Goal: Navigation & Orientation: Find specific page/section

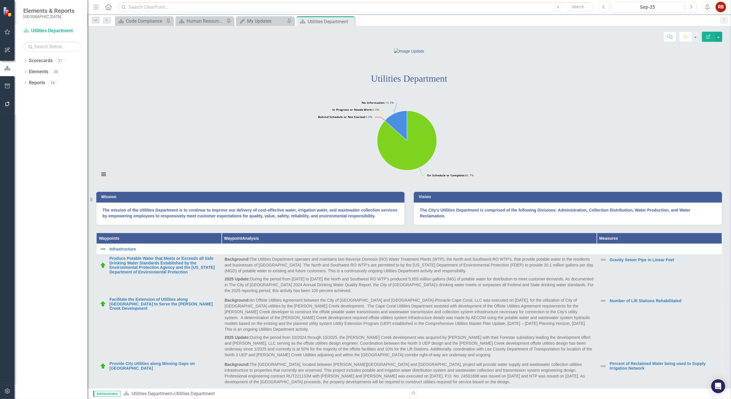
click at [706, 8] on icon "Alerts" at bounding box center [707, 7] width 6 height 6
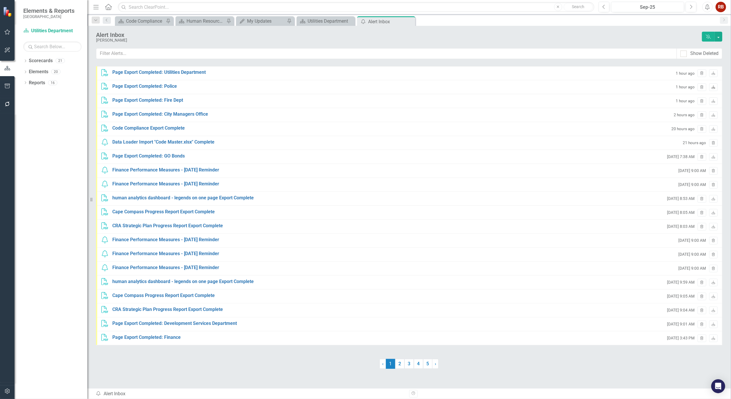
click at [716, 85] on link "Download" at bounding box center [713, 88] width 8 height 8
click at [713, 74] on icon "Download" at bounding box center [713, 73] width 4 height 3
drag, startPoint x: 411, startPoint y: 21, endPoint x: 383, endPoint y: 20, distance: 28.8
click at [0, 0] on icon "Close" at bounding box center [0, 0] width 0 height 0
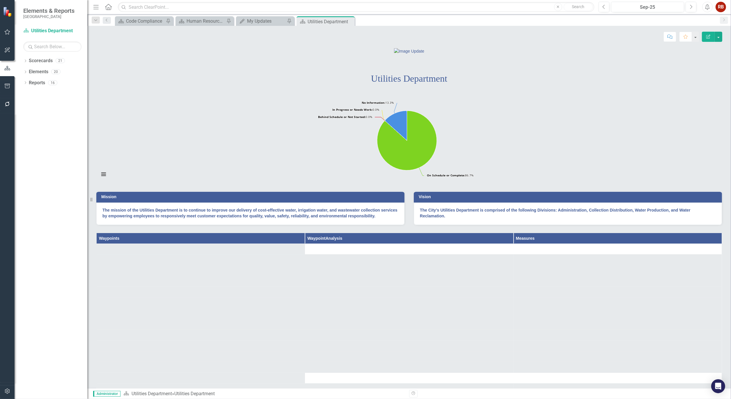
click at [0, 0] on icon "Close" at bounding box center [0, 0] width 0 height 0
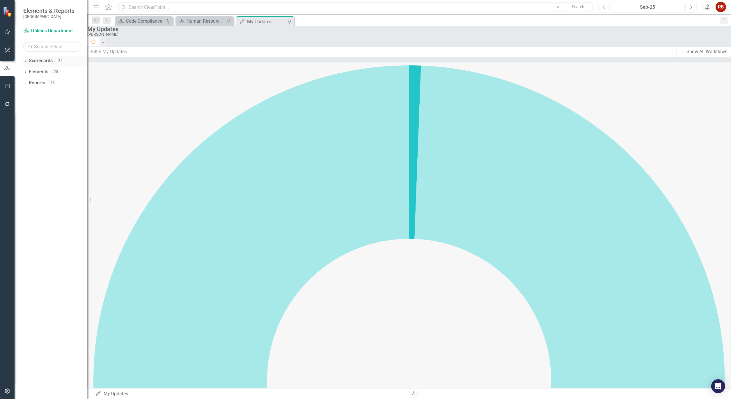
click at [26, 60] on icon "Dropdown" at bounding box center [25, 61] width 4 height 3
click at [22, 81] on icon "Dropdown" at bounding box center [19, 82] width 4 height 3
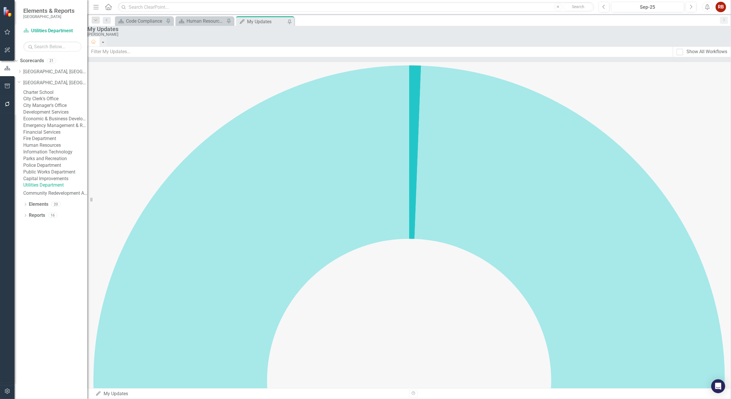
click at [54, 93] on link "Charter School" at bounding box center [55, 92] width 64 height 7
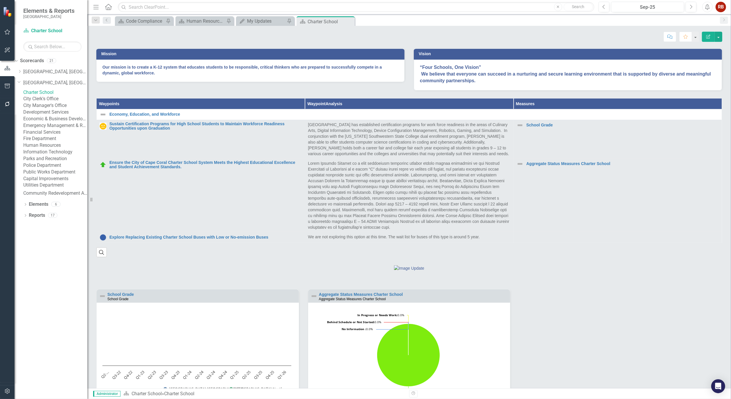
scroll to position [147, 0]
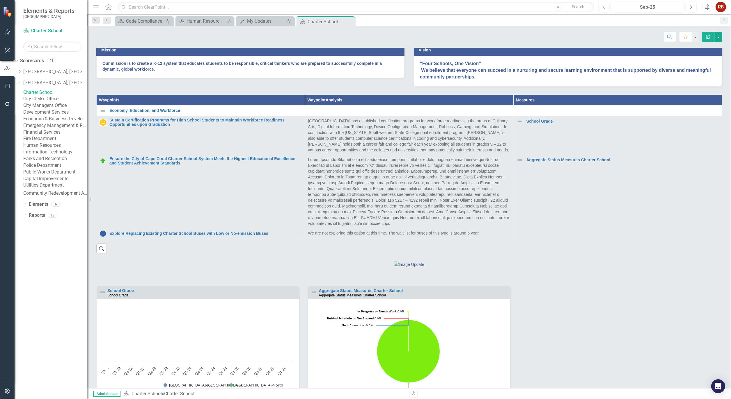
click at [641, 306] on div "School Grade School Grade Loading... Chart Bar chart with 4 data series. The ch…" at bounding box center [409, 347] width 634 height 123
click at [350, 21] on icon "Close" at bounding box center [349, 21] width 6 height 5
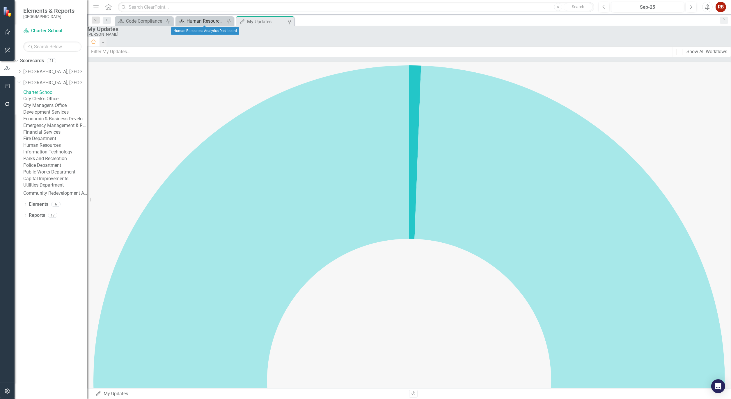
click at [206, 18] on div "Human Resources Analytics Dashboard" at bounding box center [205, 20] width 38 height 7
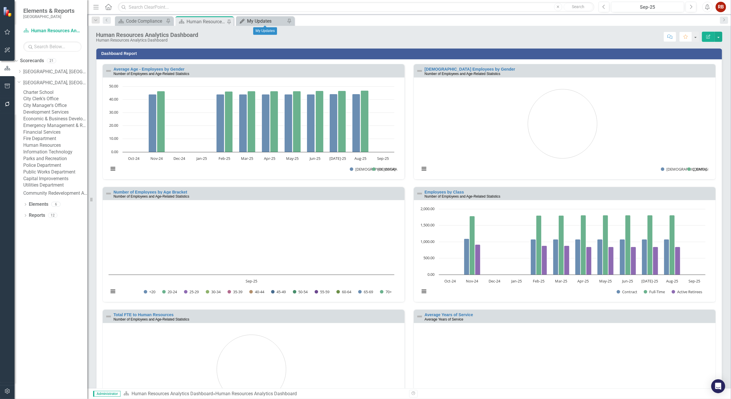
click at [257, 21] on div "My Updates" at bounding box center [266, 20] width 38 height 7
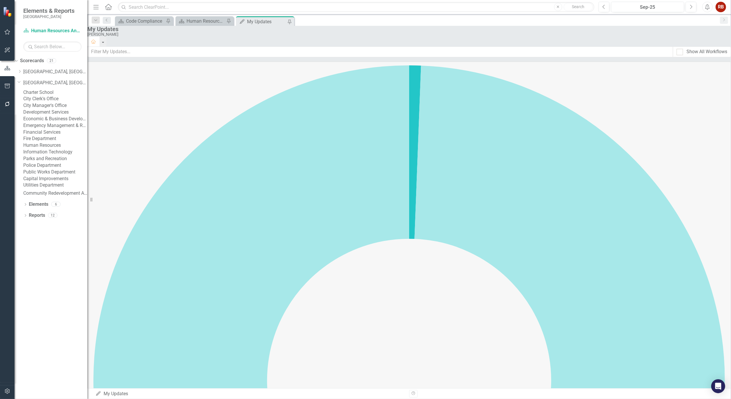
scroll to position [3108, 0]
